Goal: Task Accomplishment & Management: Use online tool/utility

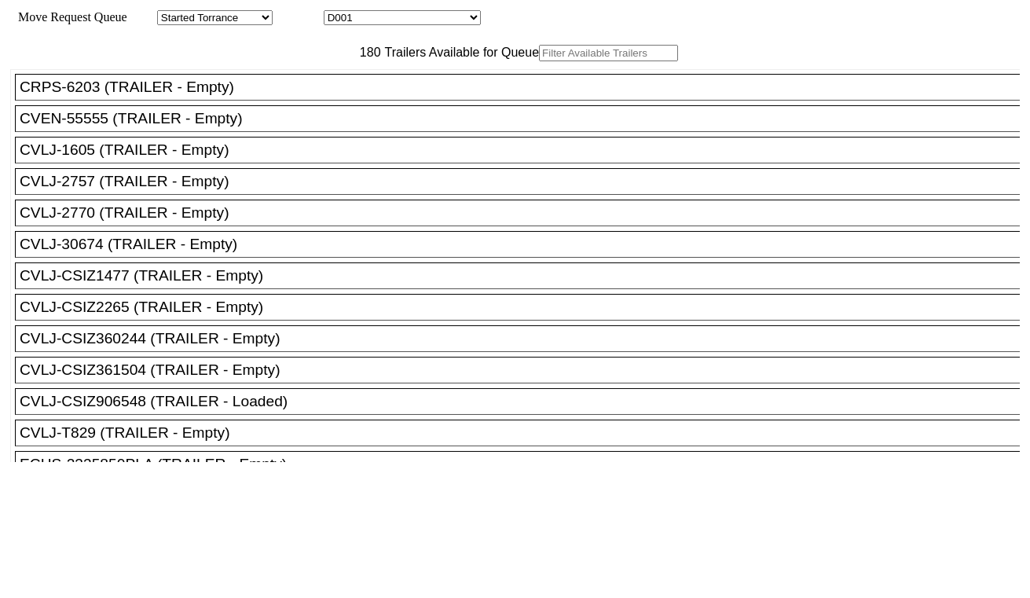
click at [539, 61] on input "text" at bounding box center [608, 53] width 139 height 17
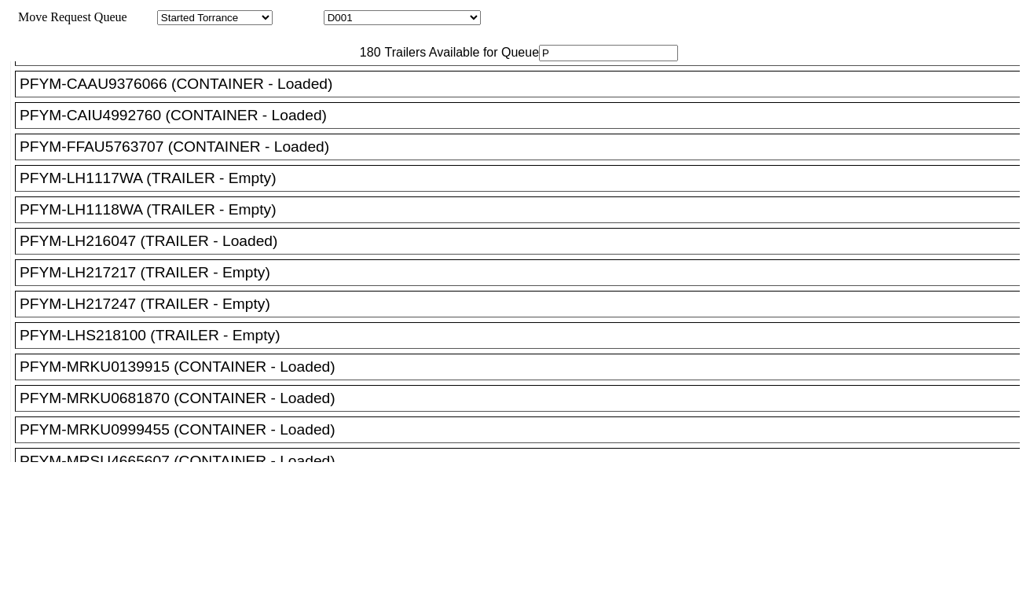
scroll to position [3930, 0]
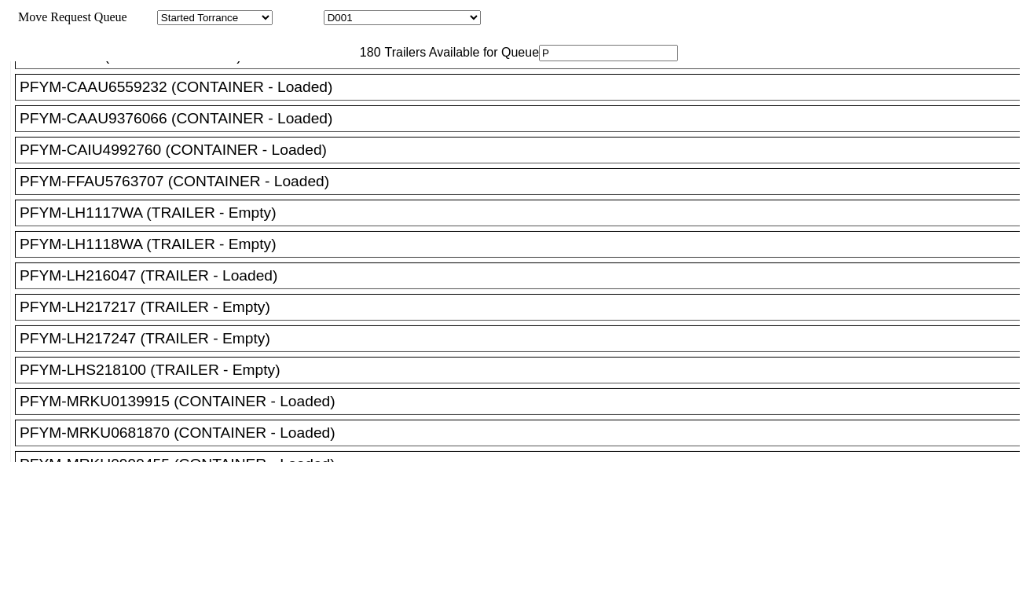
type input "P"
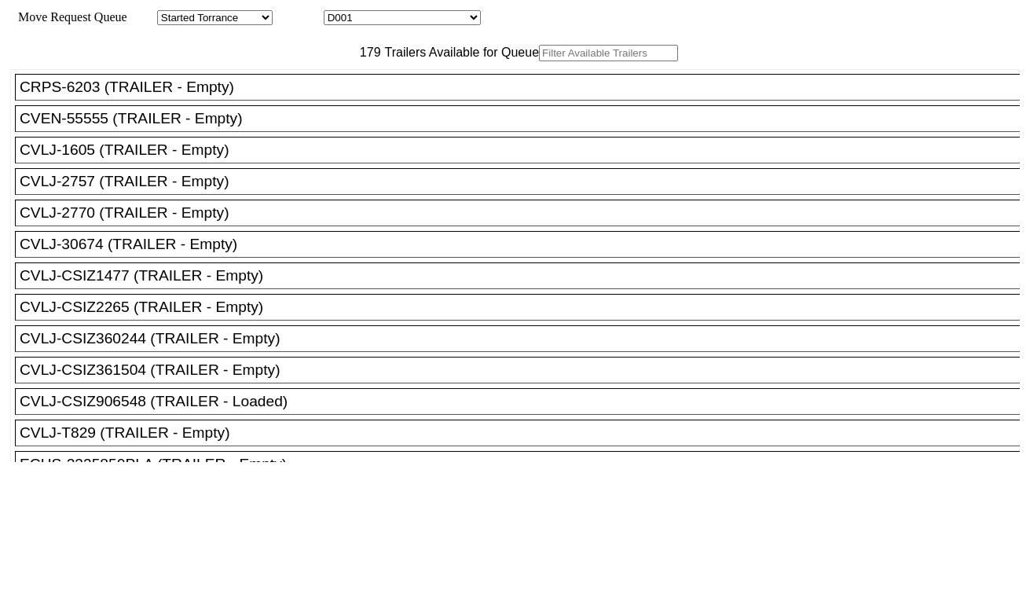
click at [539, 61] on input "text" at bounding box center [608, 53] width 139 height 17
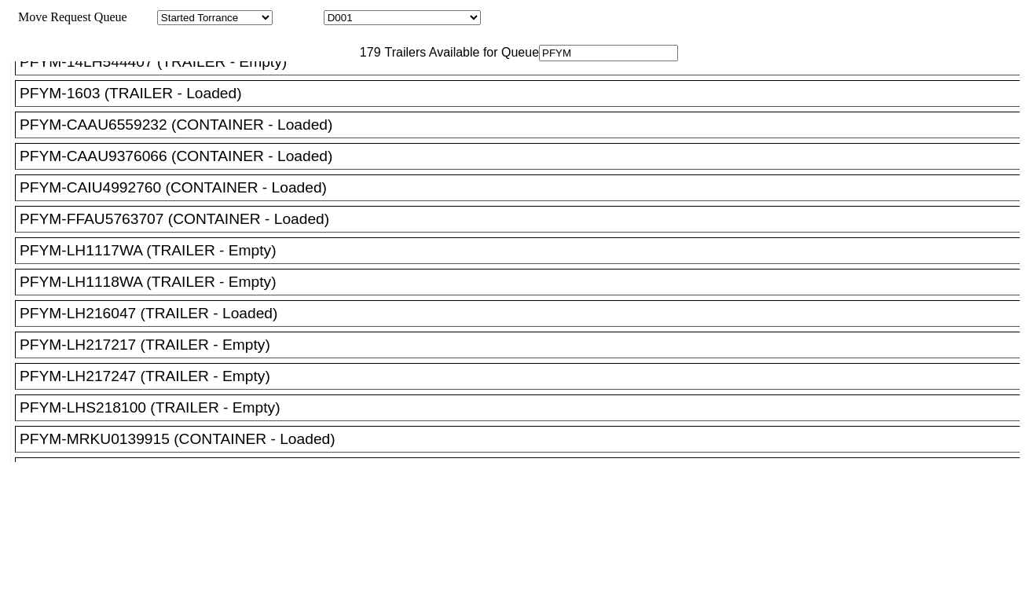
scroll to position [87, 0]
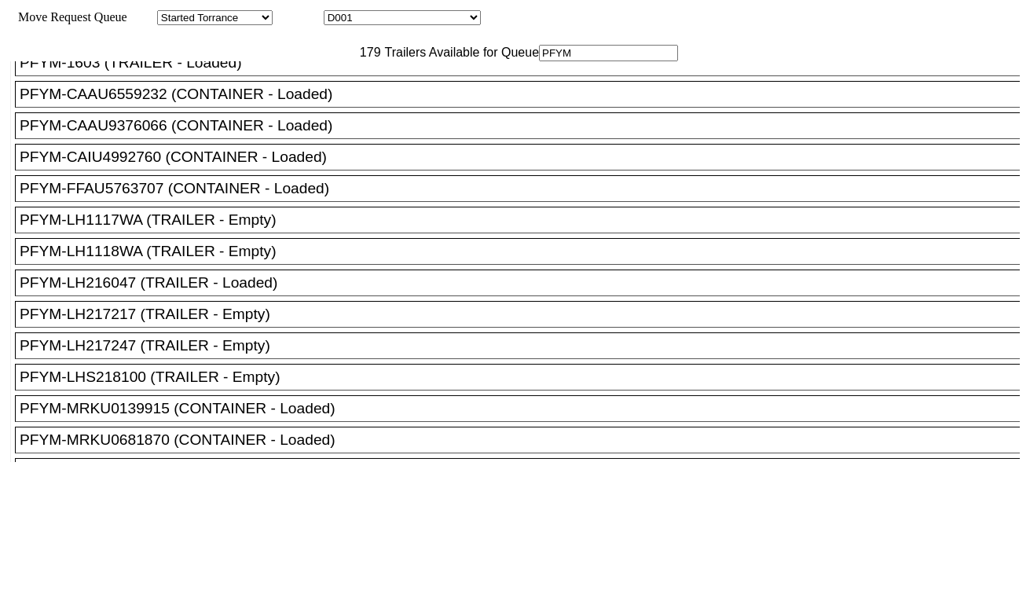
type input "PFYM"
click at [255, 323] on div "PFYM-LH217217 (TRAILER - Empty)" at bounding box center [525, 314] width 1010 height 17
